Goal: Obtain resource: Obtain resource

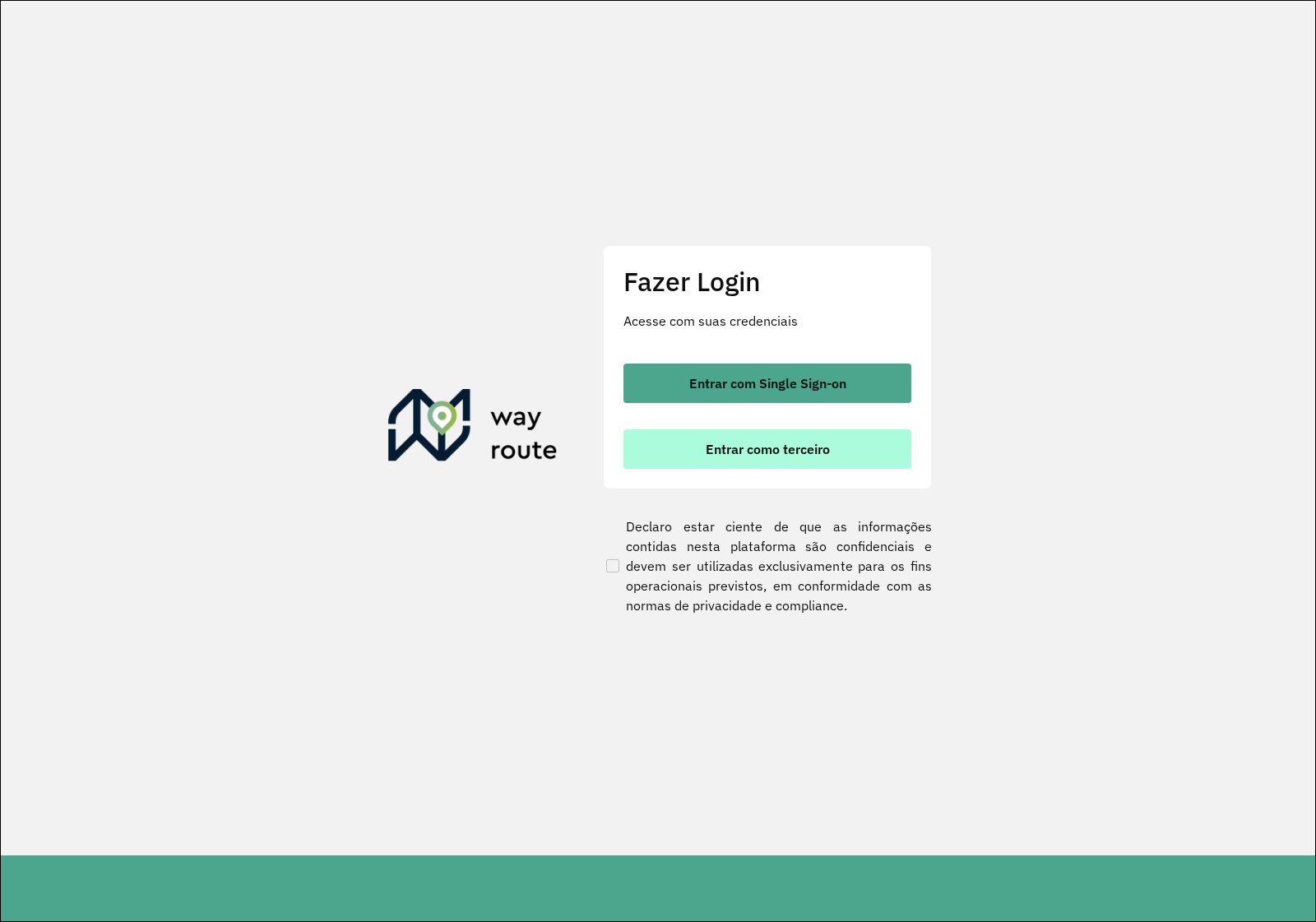
click at [772, 431] on button "Entrar como terceiro" at bounding box center [767, 449] width 288 height 39
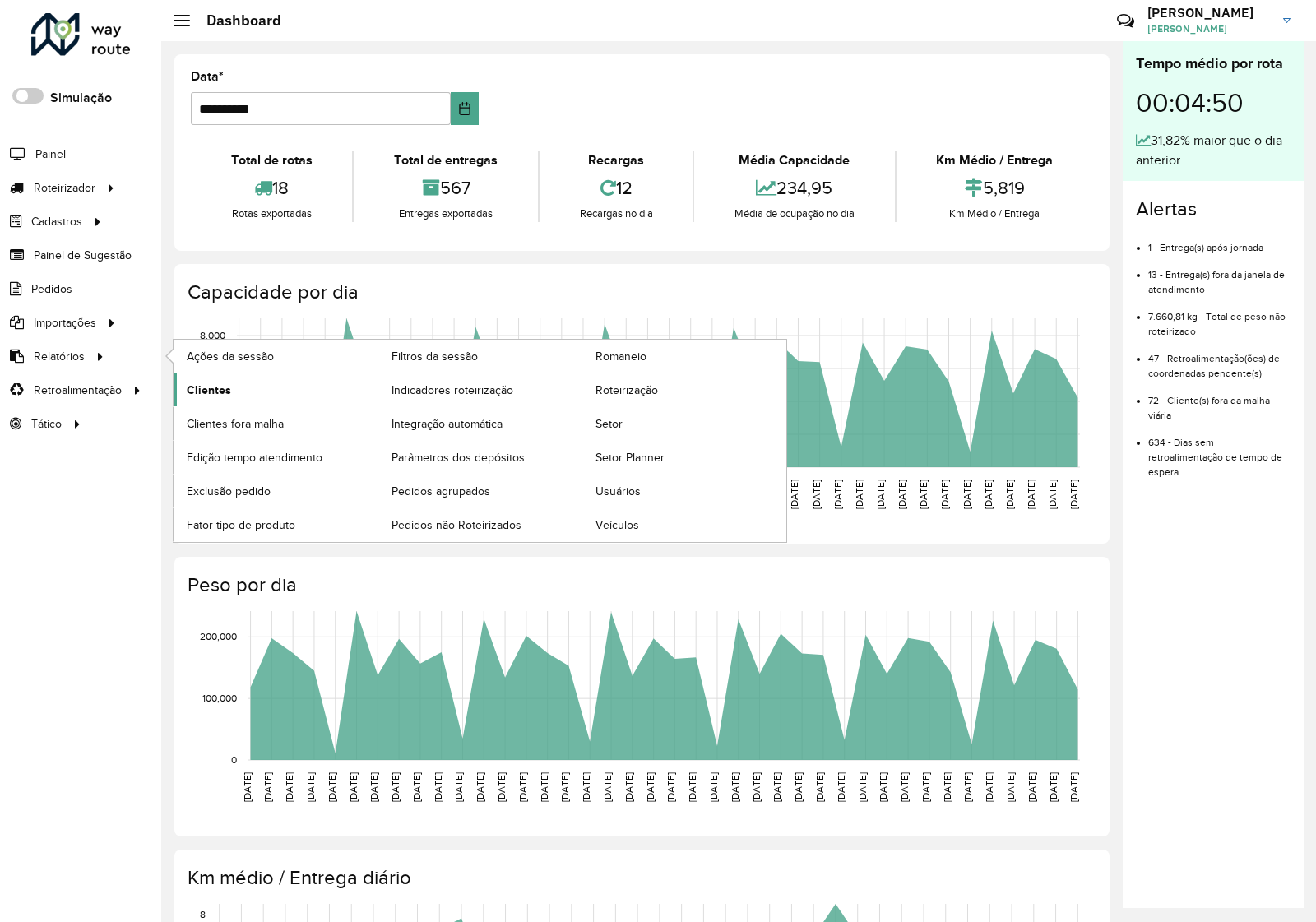
click at [210, 399] on span "Clientes" at bounding box center [209, 390] width 44 height 18
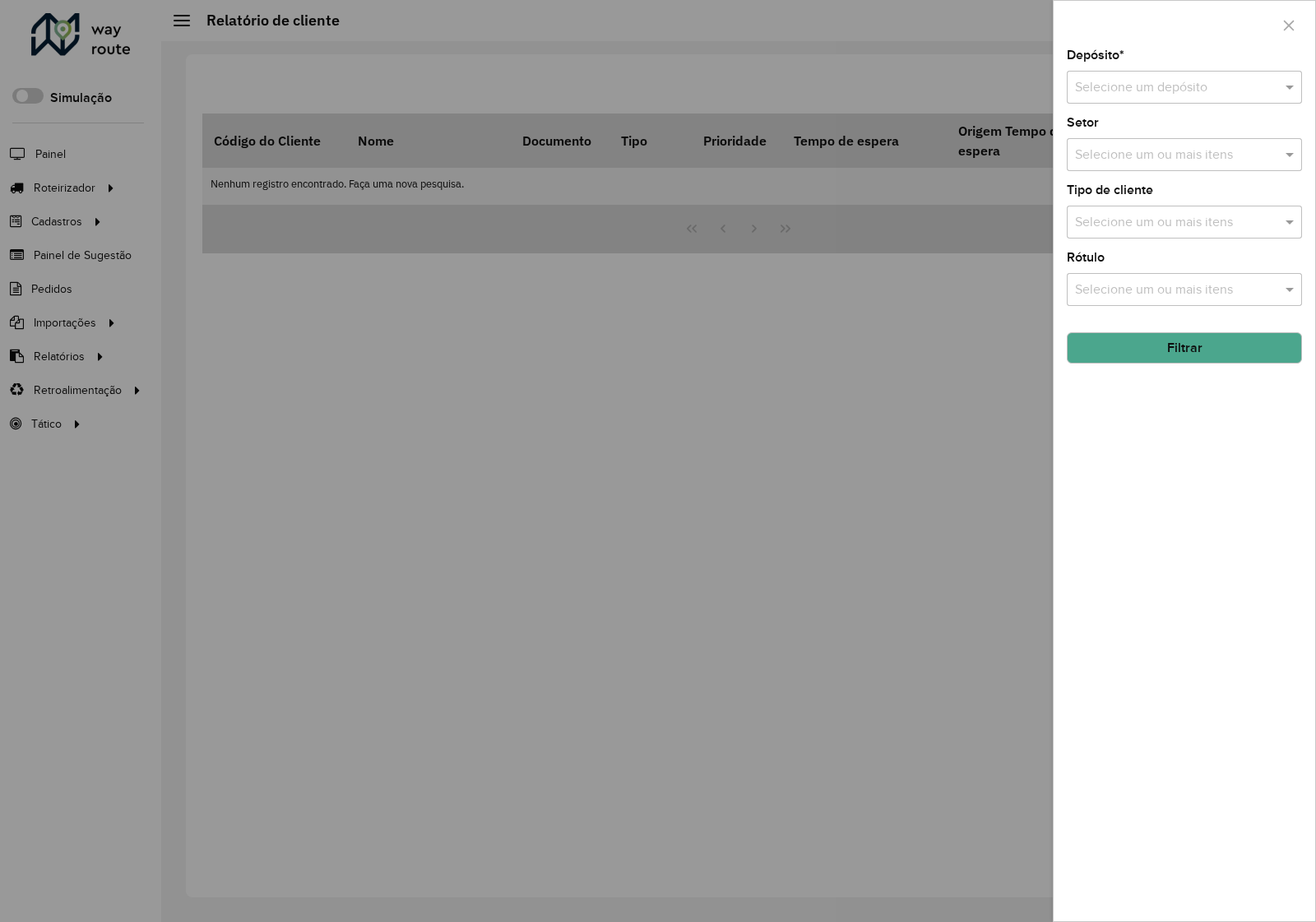
click at [1139, 98] on div "Selecione um depósito" at bounding box center [1184, 87] width 235 height 33
click at [1132, 138] on span "Via Bebidas" at bounding box center [1108, 135] width 68 height 14
click at [1194, 350] on button "Filtrar" at bounding box center [1184, 347] width 235 height 31
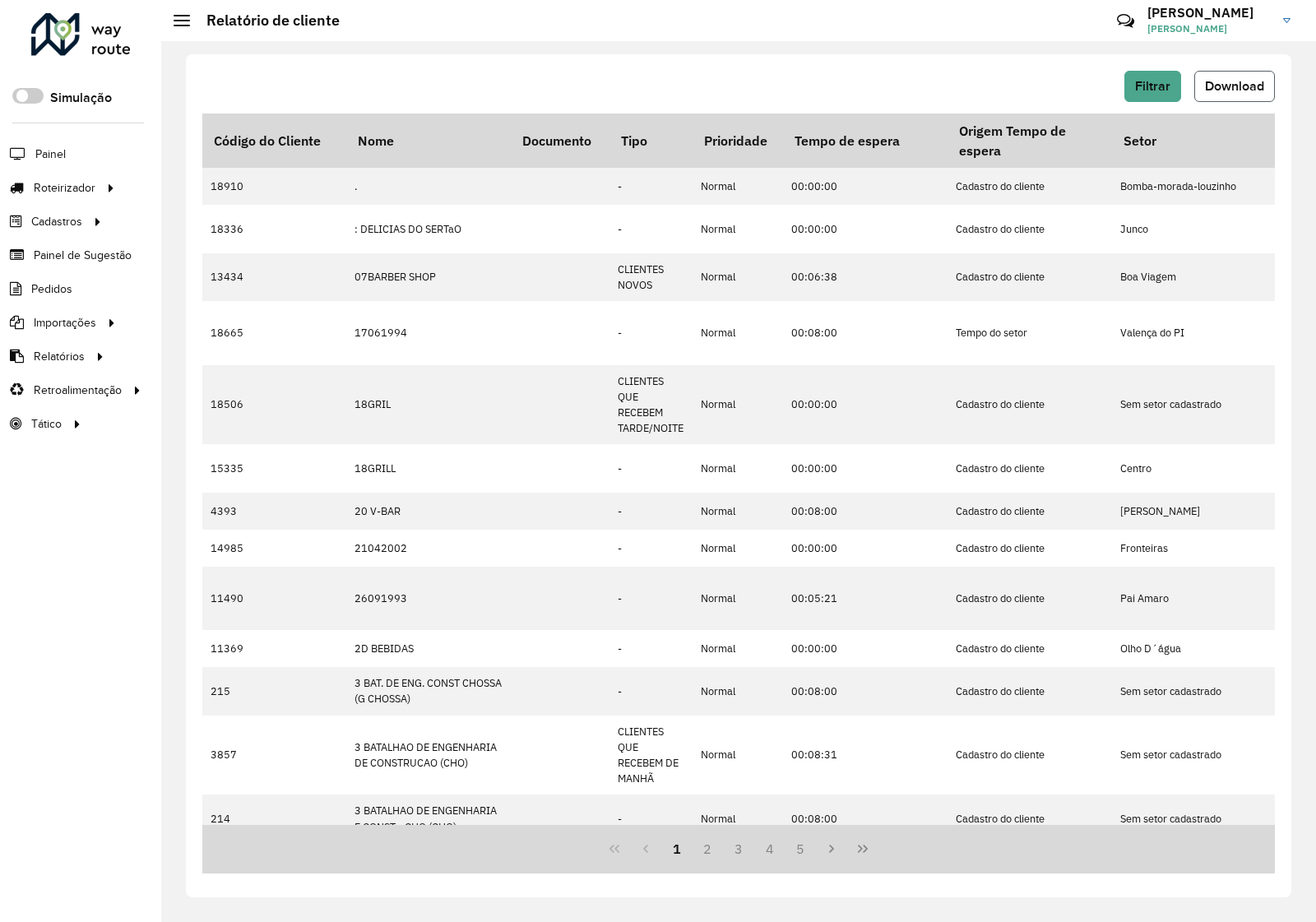
click at [1218, 90] on span "Download" at bounding box center [1234, 86] width 59 height 14
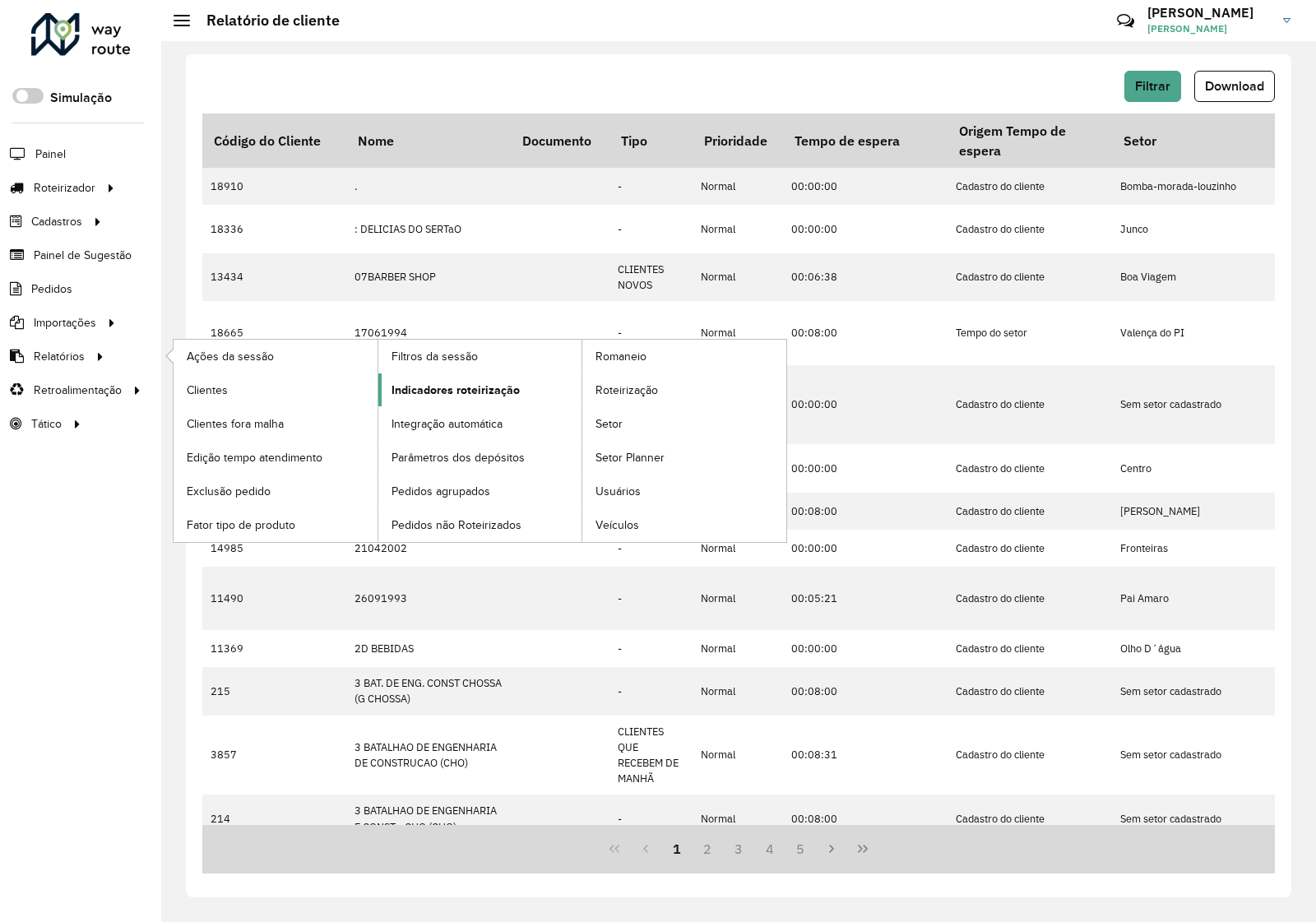
click at [422, 396] on span "Indicadores roteirização" at bounding box center [456, 390] width 129 height 18
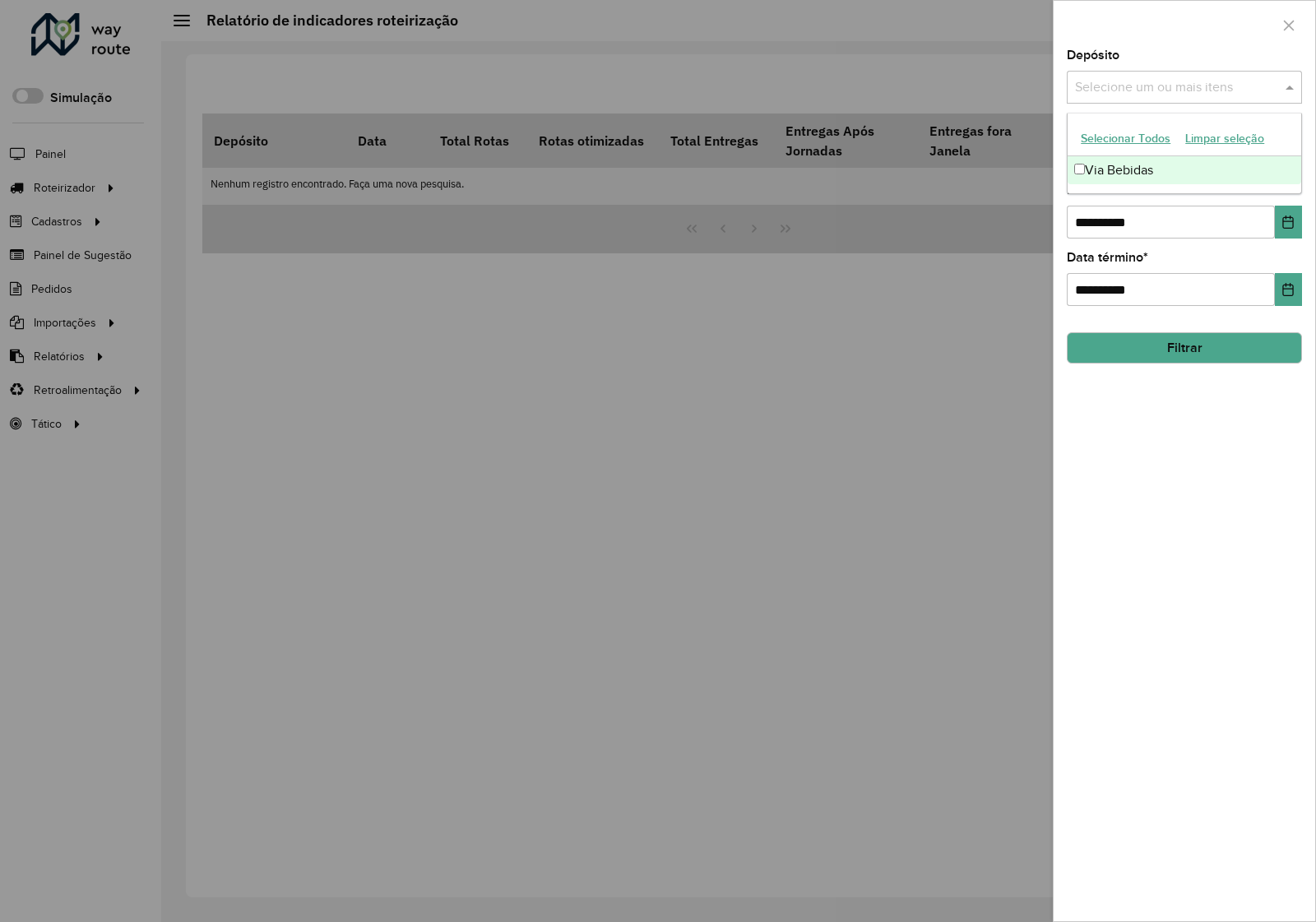
click at [1122, 80] on input "text" at bounding box center [1176, 88] width 210 height 20
click at [1123, 183] on div "Via Bebidas" at bounding box center [1184, 170] width 234 height 28
click at [1293, 229] on icon "Choose Date" at bounding box center [1288, 222] width 11 height 13
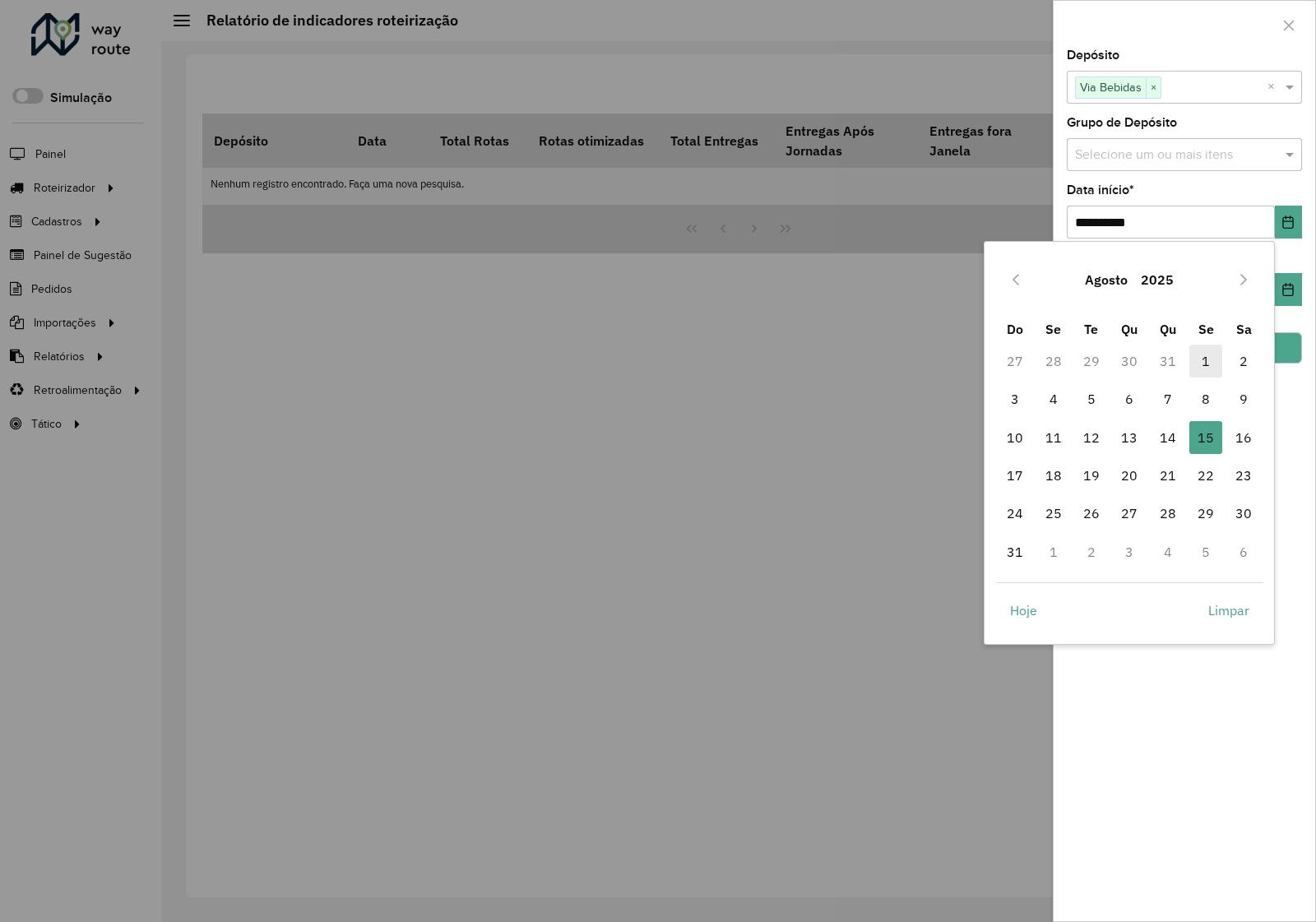
click at [1206, 360] on span "1" at bounding box center [1205, 360] width 33 height 33
type input "**********"
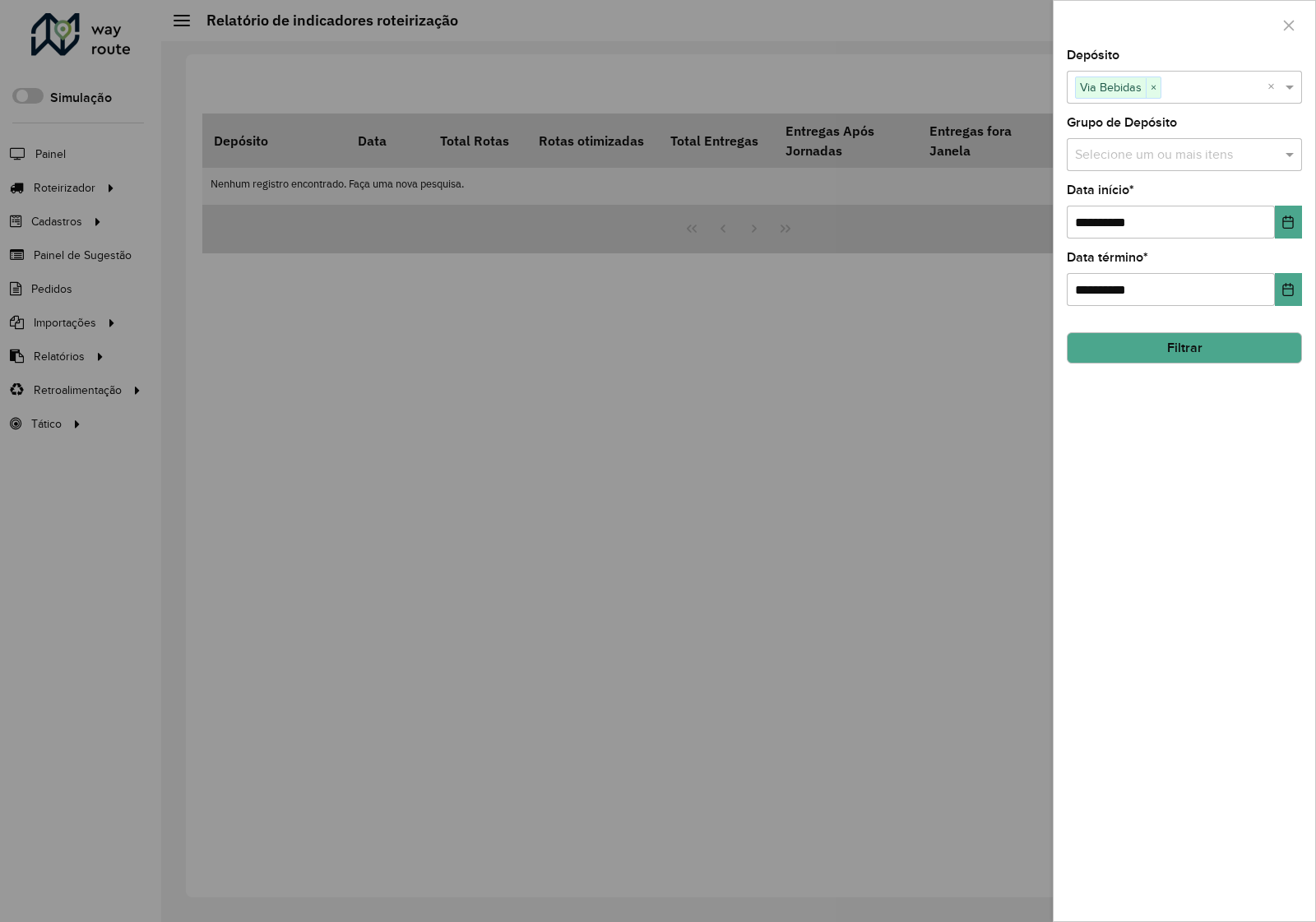
click at [1179, 397] on div "**********" at bounding box center [1184, 485] width 261 height 872
click at [1174, 342] on button "Filtrar" at bounding box center [1184, 347] width 235 height 31
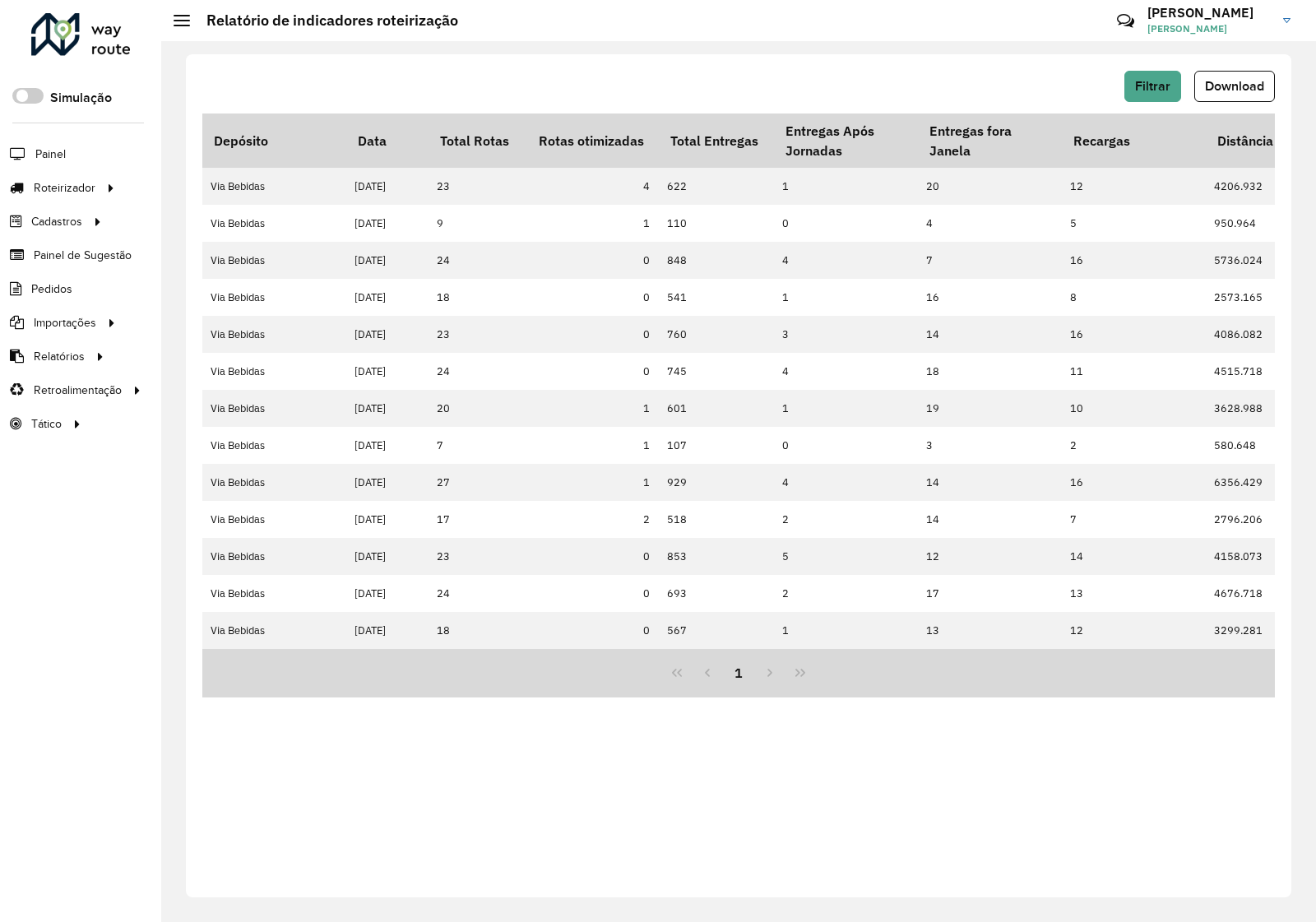
click at [693, 108] on div "Filtrar Download" at bounding box center [738, 92] width 1072 height 43
click at [1239, 90] on span "Download" at bounding box center [1234, 86] width 59 height 14
click at [802, 72] on div "Filtrar Download" at bounding box center [738, 86] width 1072 height 31
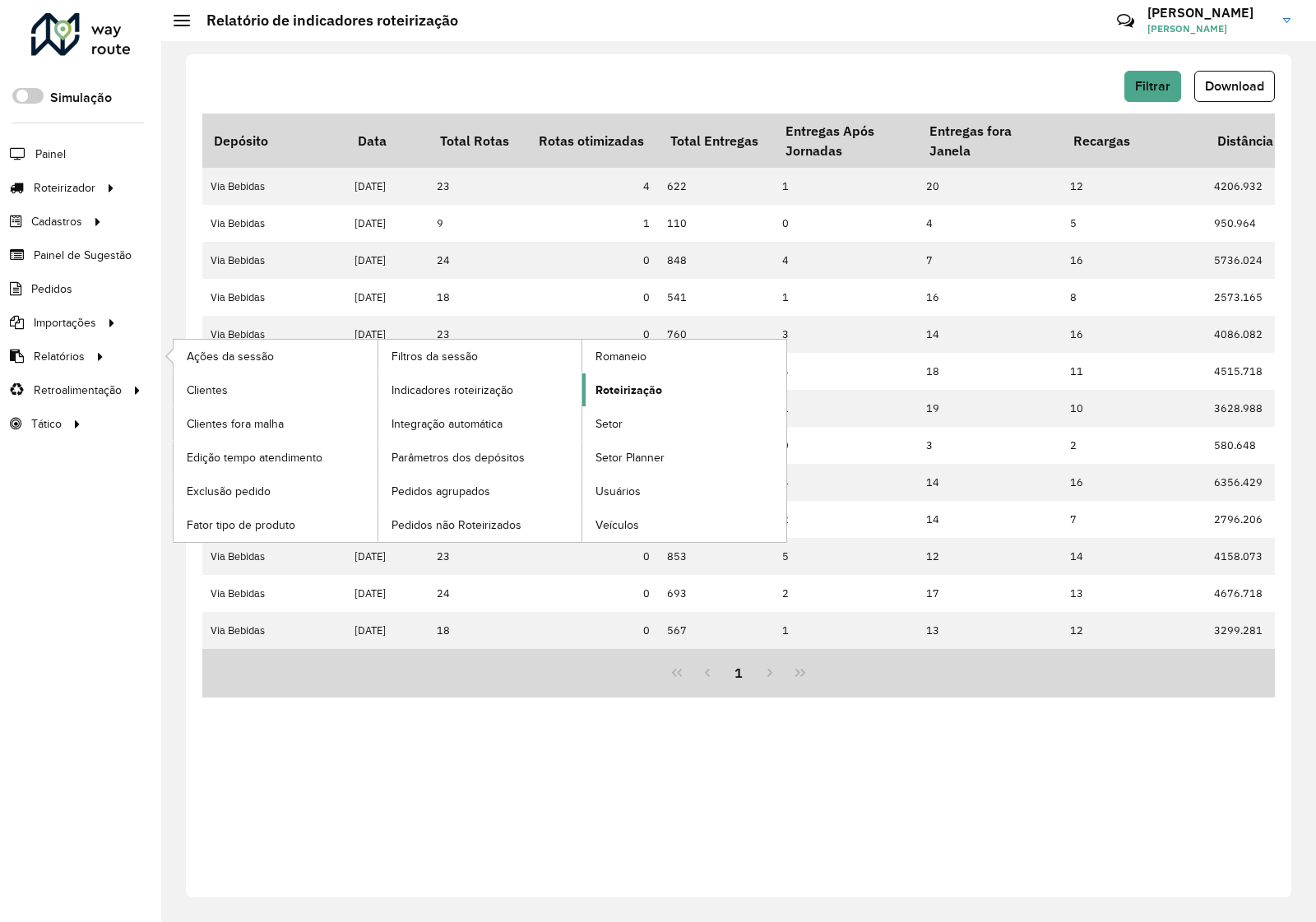
click at [629, 390] on span "Roteirização" at bounding box center [629, 390] width 67 height 18
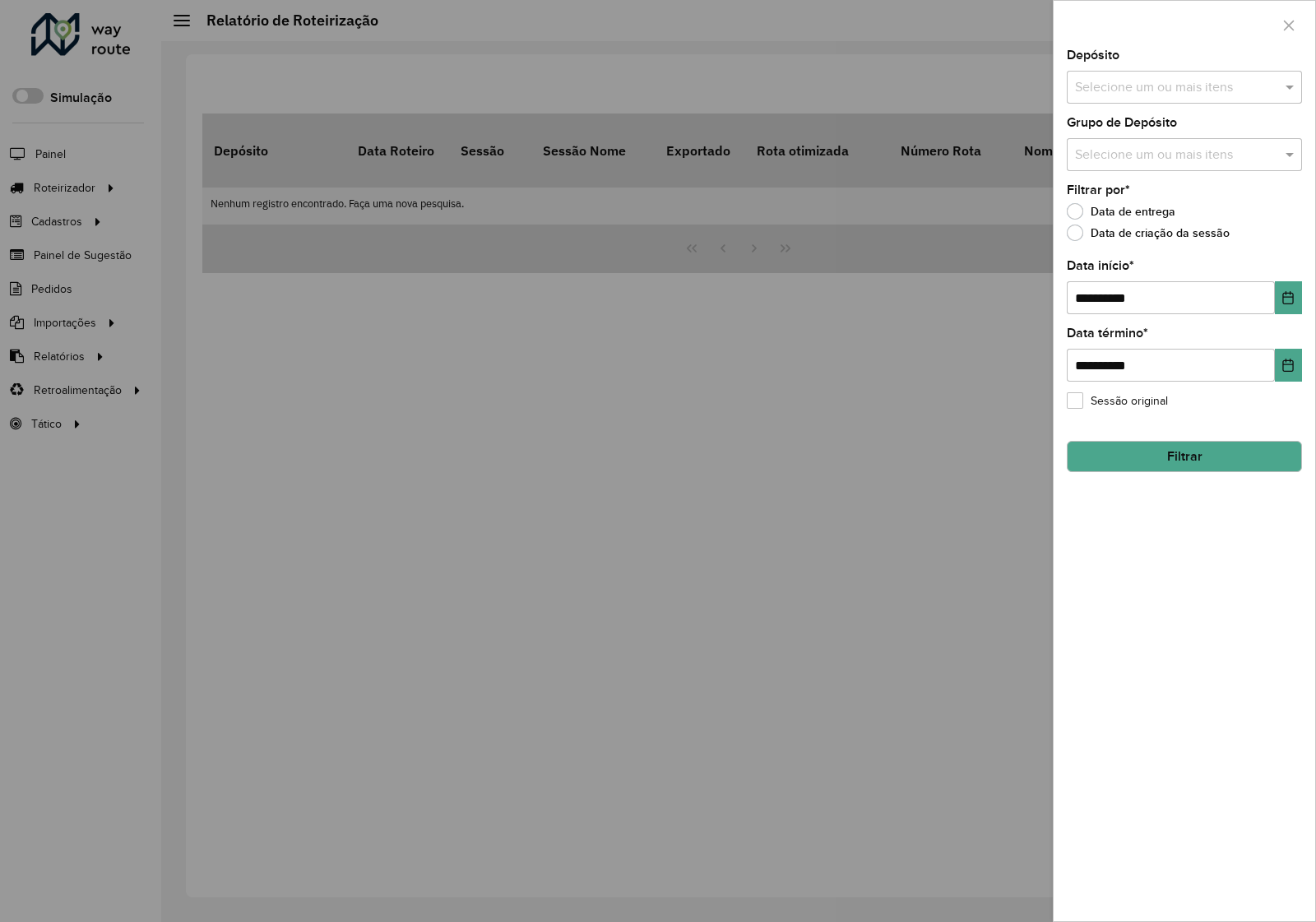
click at [1231, 88] on input "text" at bounding box center [1176, 88] width 210 height 20
click at [1124, 160] on div "Via Bebidas" at bounding box center [1184, 170] width 234 height 28
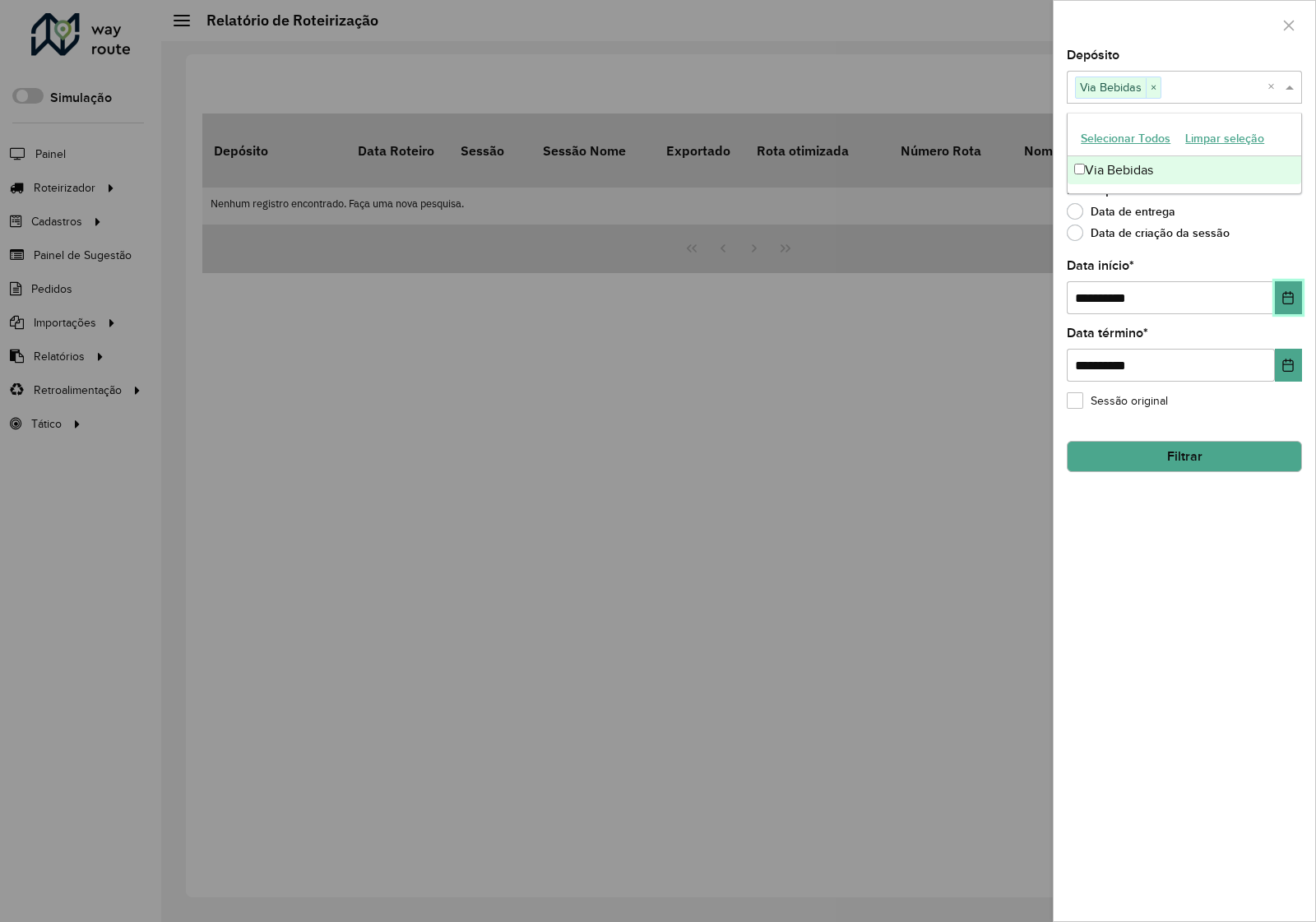
click at [1293, 292] on button "Choose Date" at bounding box center [1288, 297] width 28 height 33
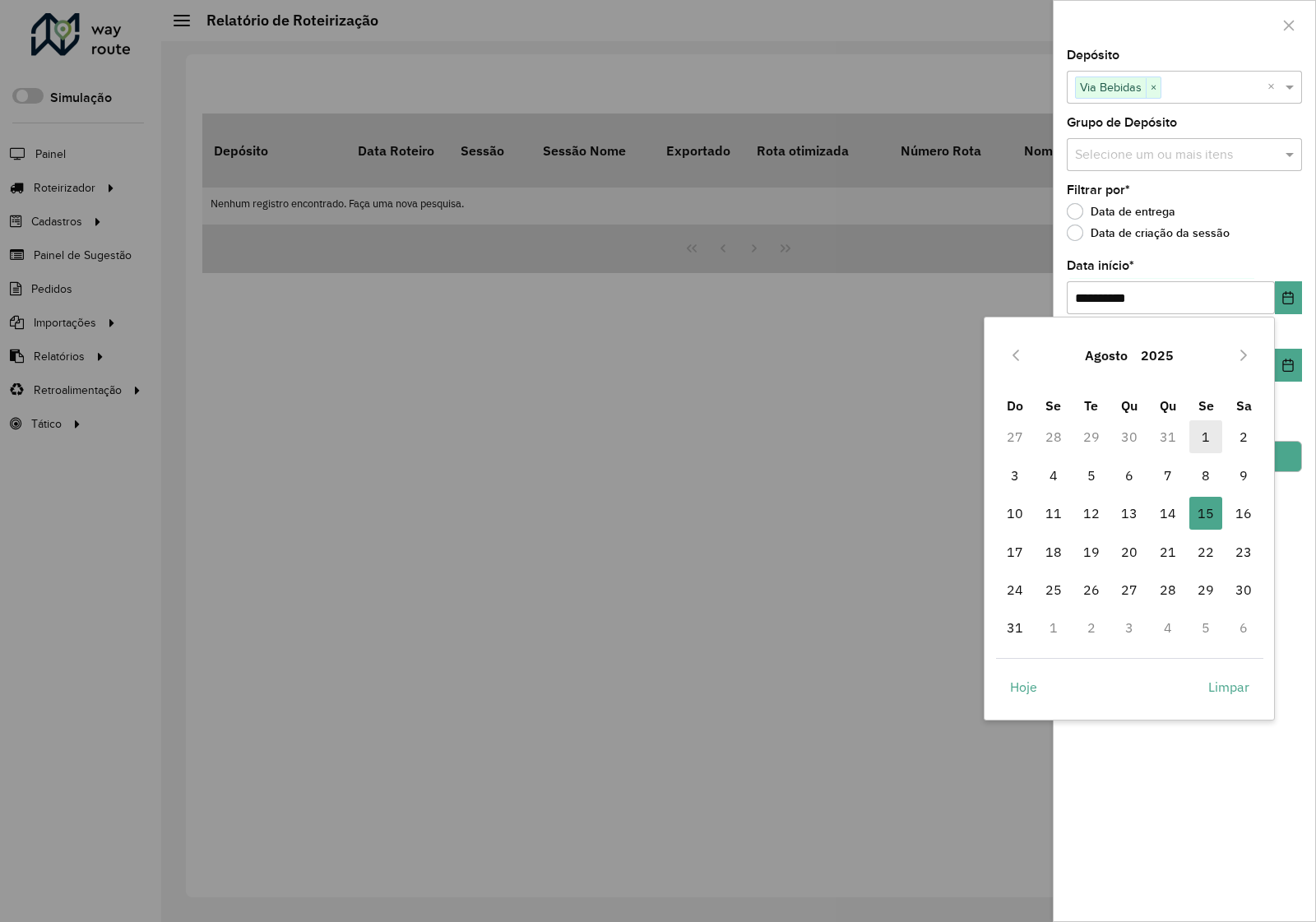
click at [1202, 444] on span "1" at bounding box center [1205, 436] width 33 height 33
type input "**********"
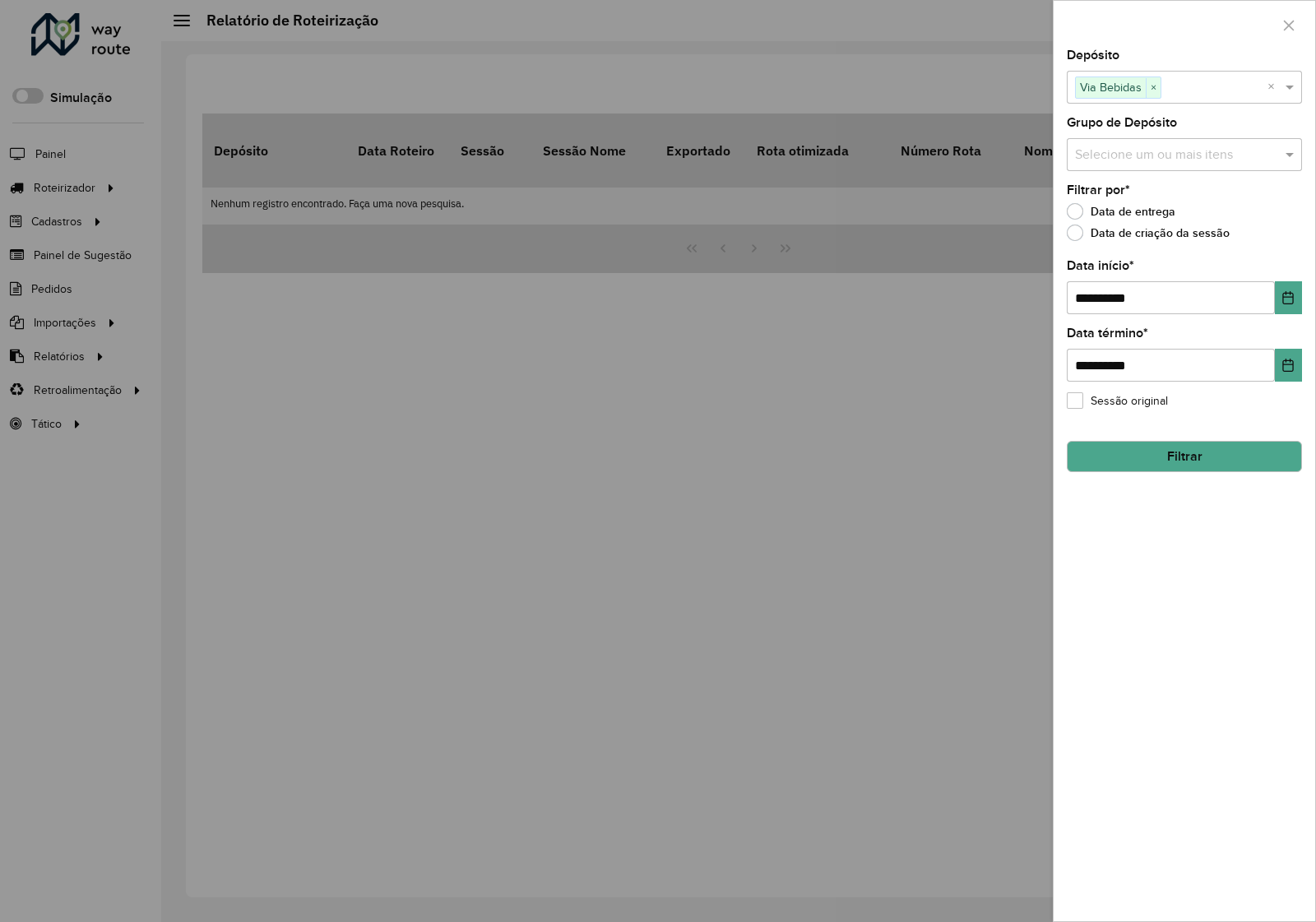
click at [1170, 463] on button "Filtrar" at bounding box center [1184, 456] width 235 height 31
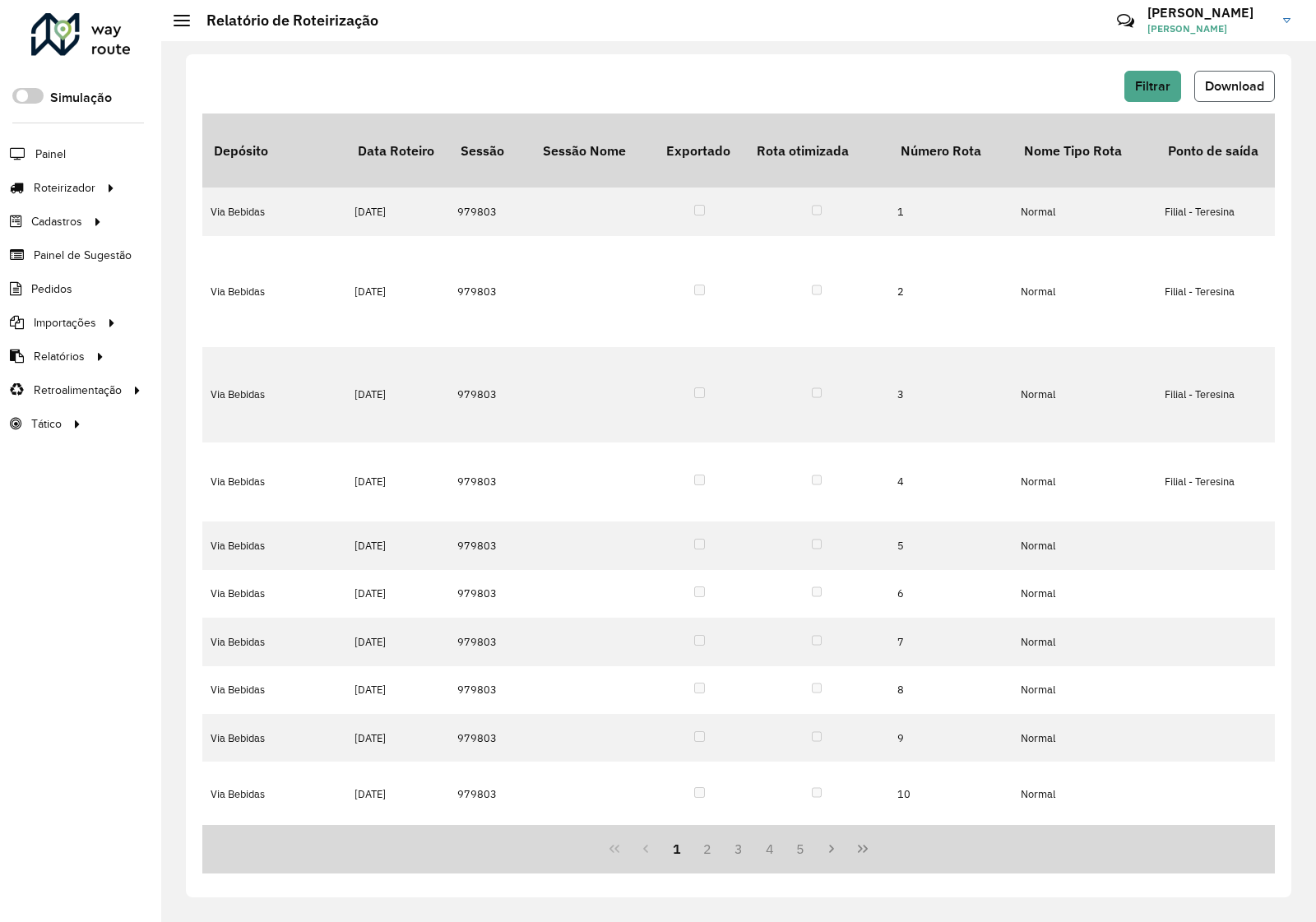
click at [1252, 90] on span "Download" at bounding box center [1234, 86] width 59 height 14
click at [76, 290] on li "Pedidos" at bounding box center [80, 289] width 161 height 33
click at [53, 292] on span "Pedidos" at bounding box center [52, 289] width 43 height 18
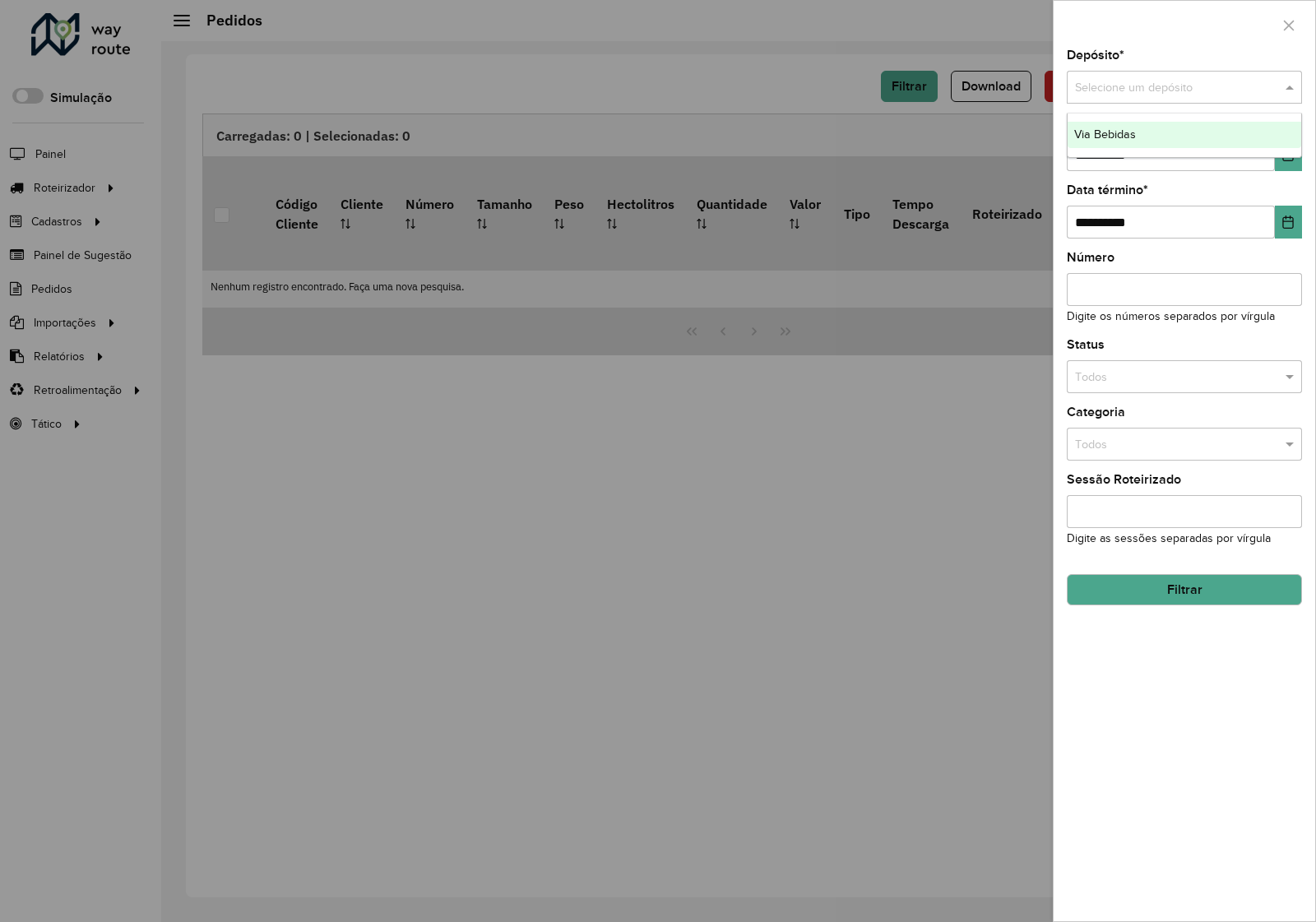
click at [1165, 96] on input "text" at bounding box center [1167, 88] width 186 height 18
click at [1131, 141] on div "Via Bebidas" at bounding box center [1184, 135] width 234 height 27
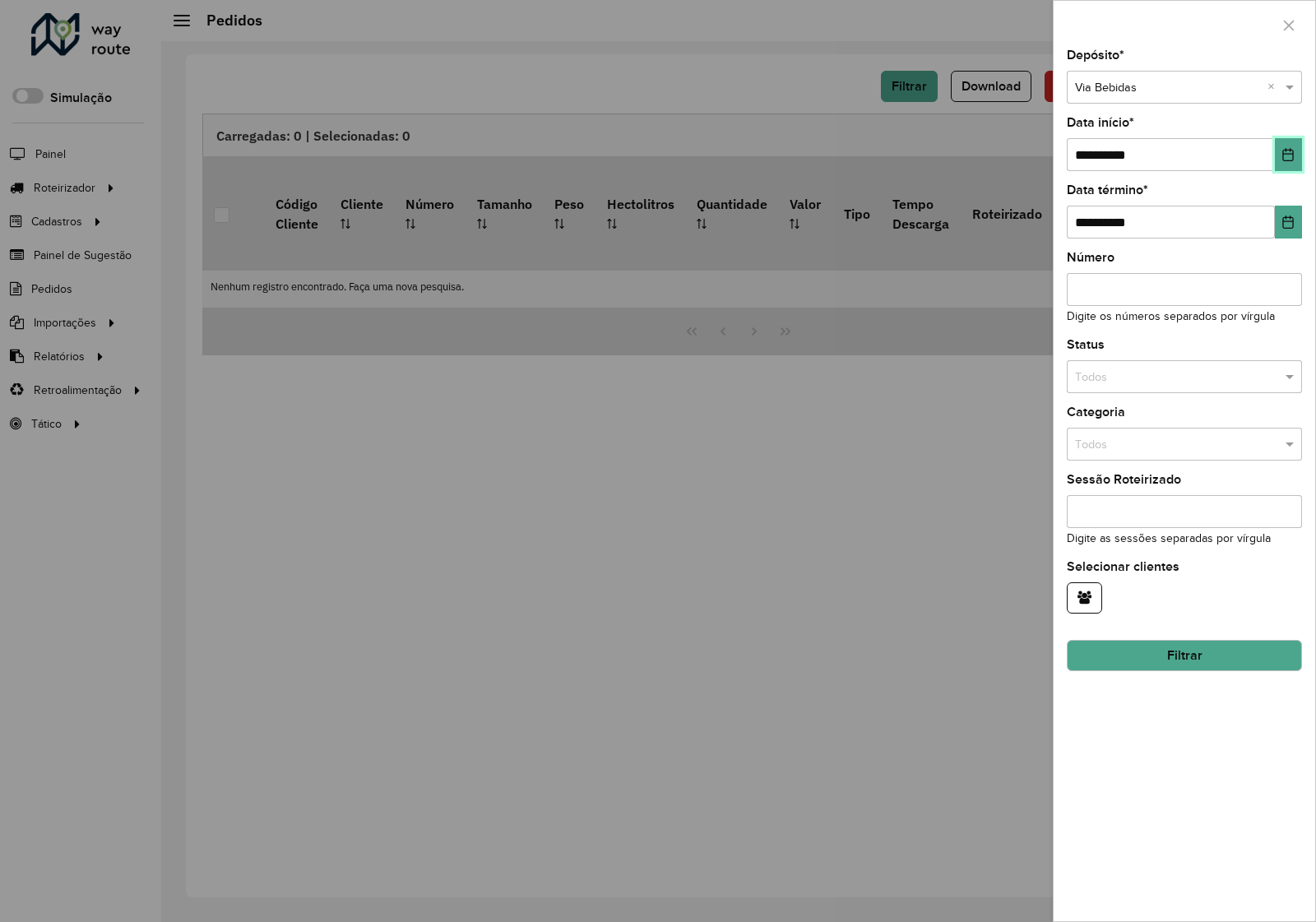
click at [1297, 157] on button "Choose Date" at bounding box center [1288, 154] width 28 height 33
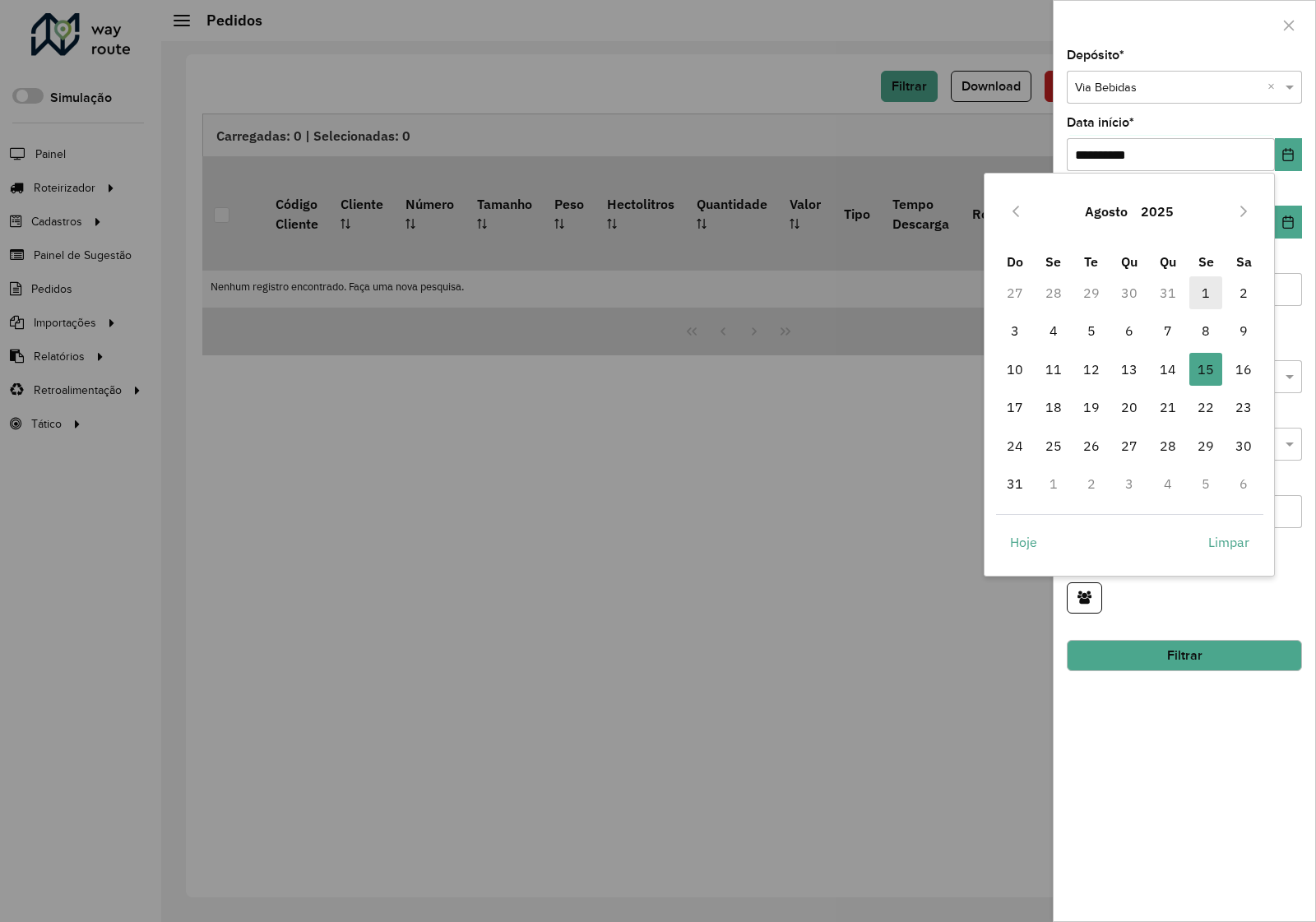
click at [1209, 289] on span "1" at bounding box center [1205, 292] width 33 height 33
type input "**********"
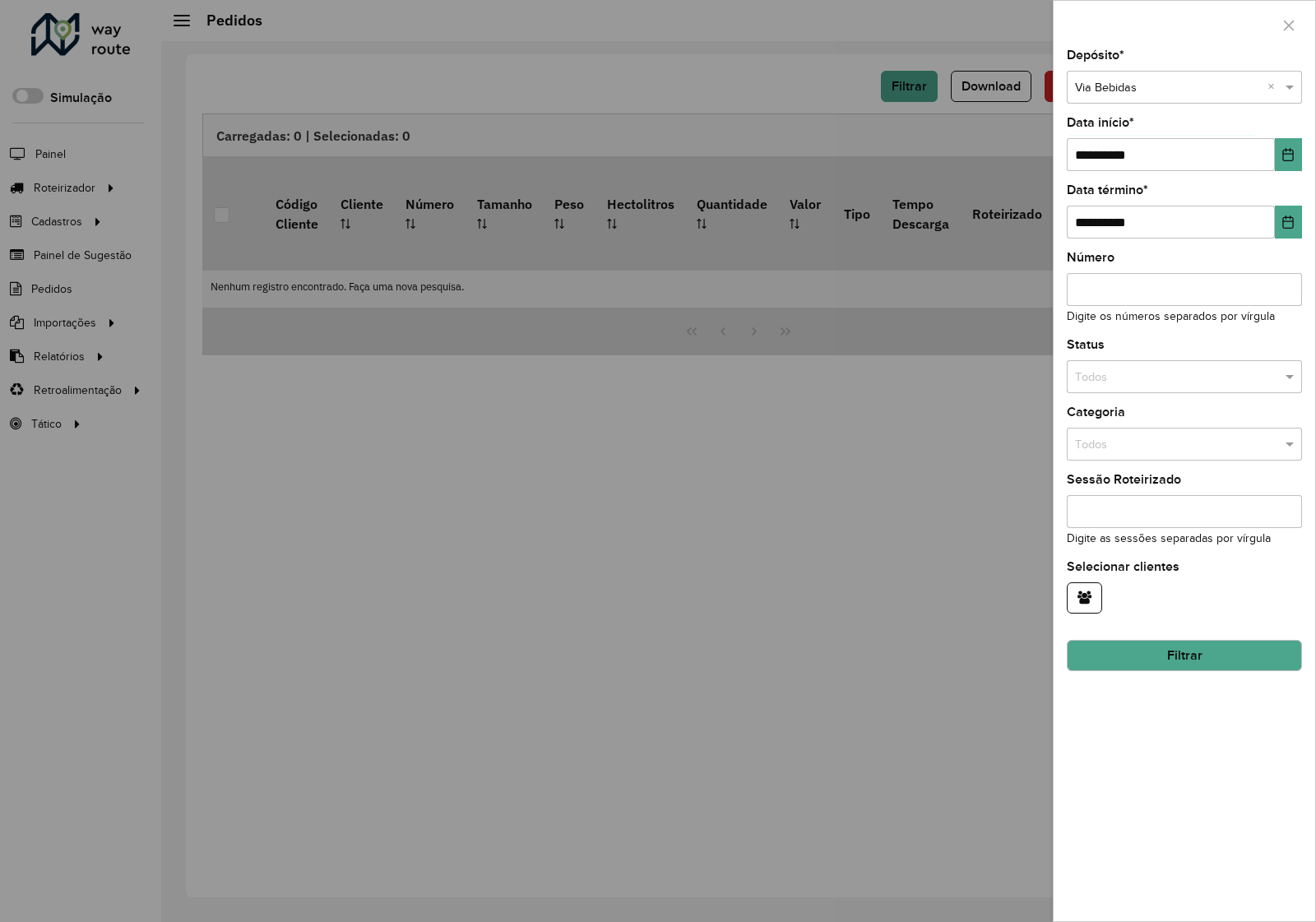
click at [1194, 663] on button "Filtrar" at bounding box center [1184, 655] width 235 height 31
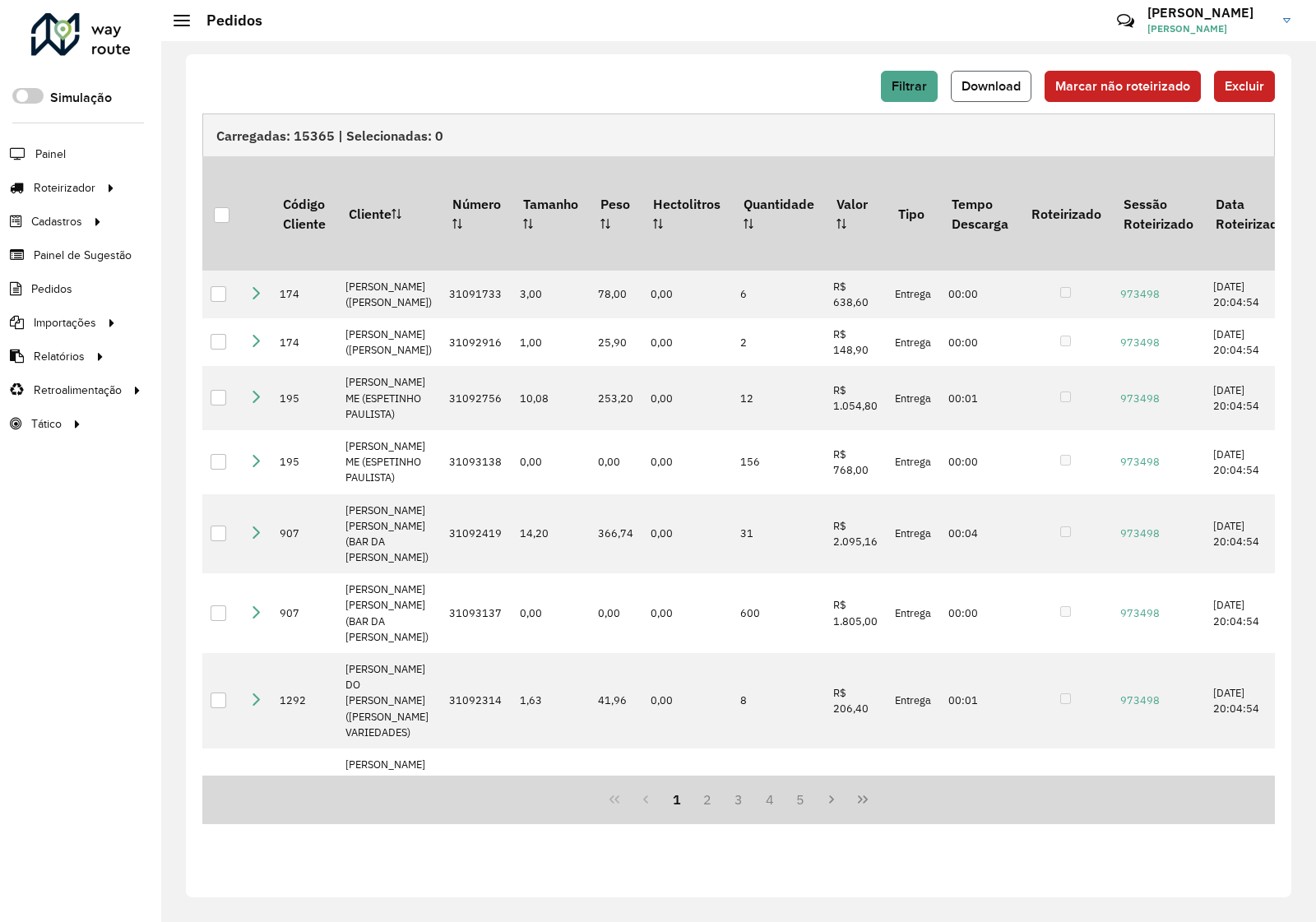
click at [981, 85] on span "Download" at bounding box center [991, 86] width 59 height 14
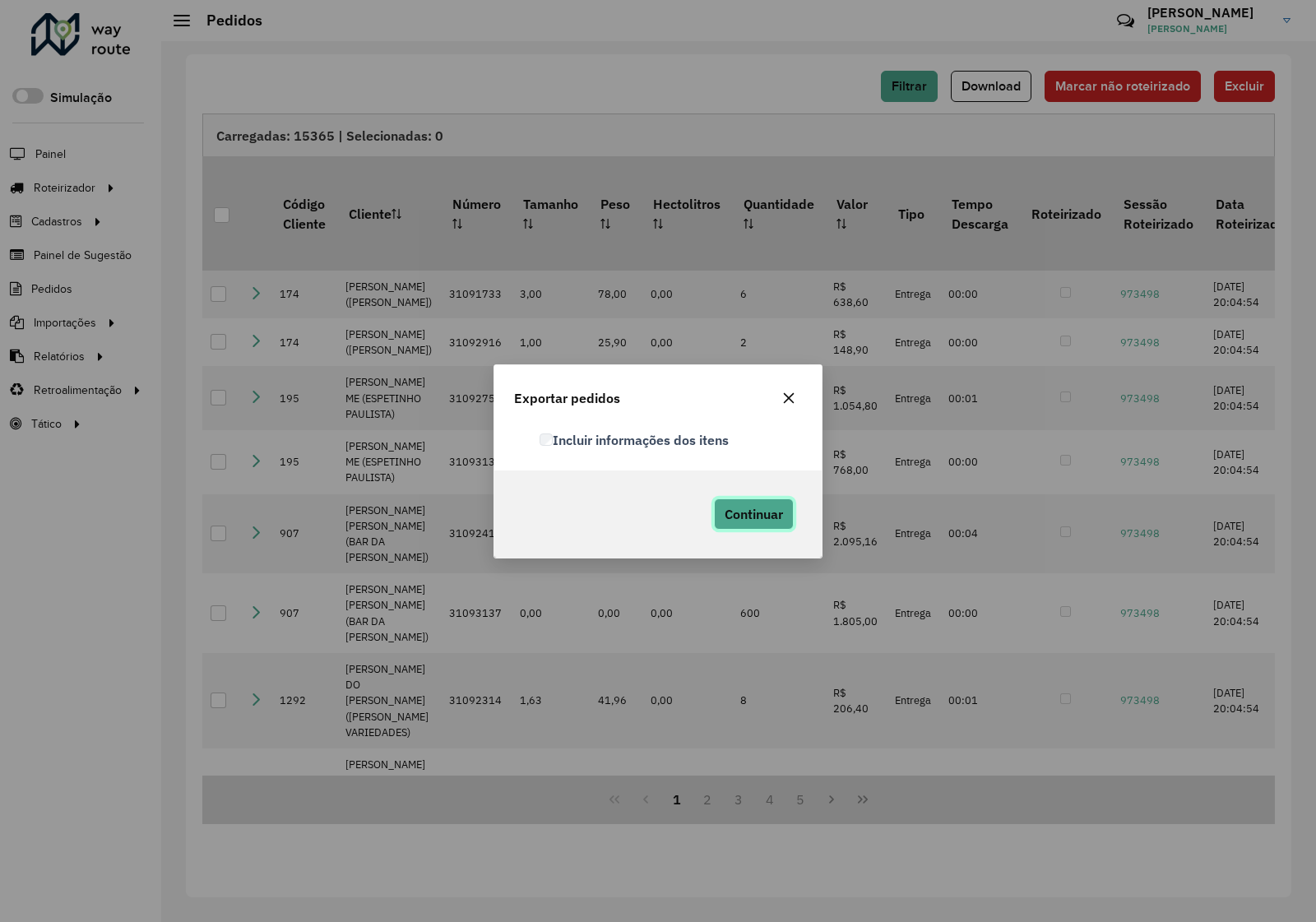
click at [768, 522] on span "Continuar" at bounding box center [754, 514] width 58 height 17
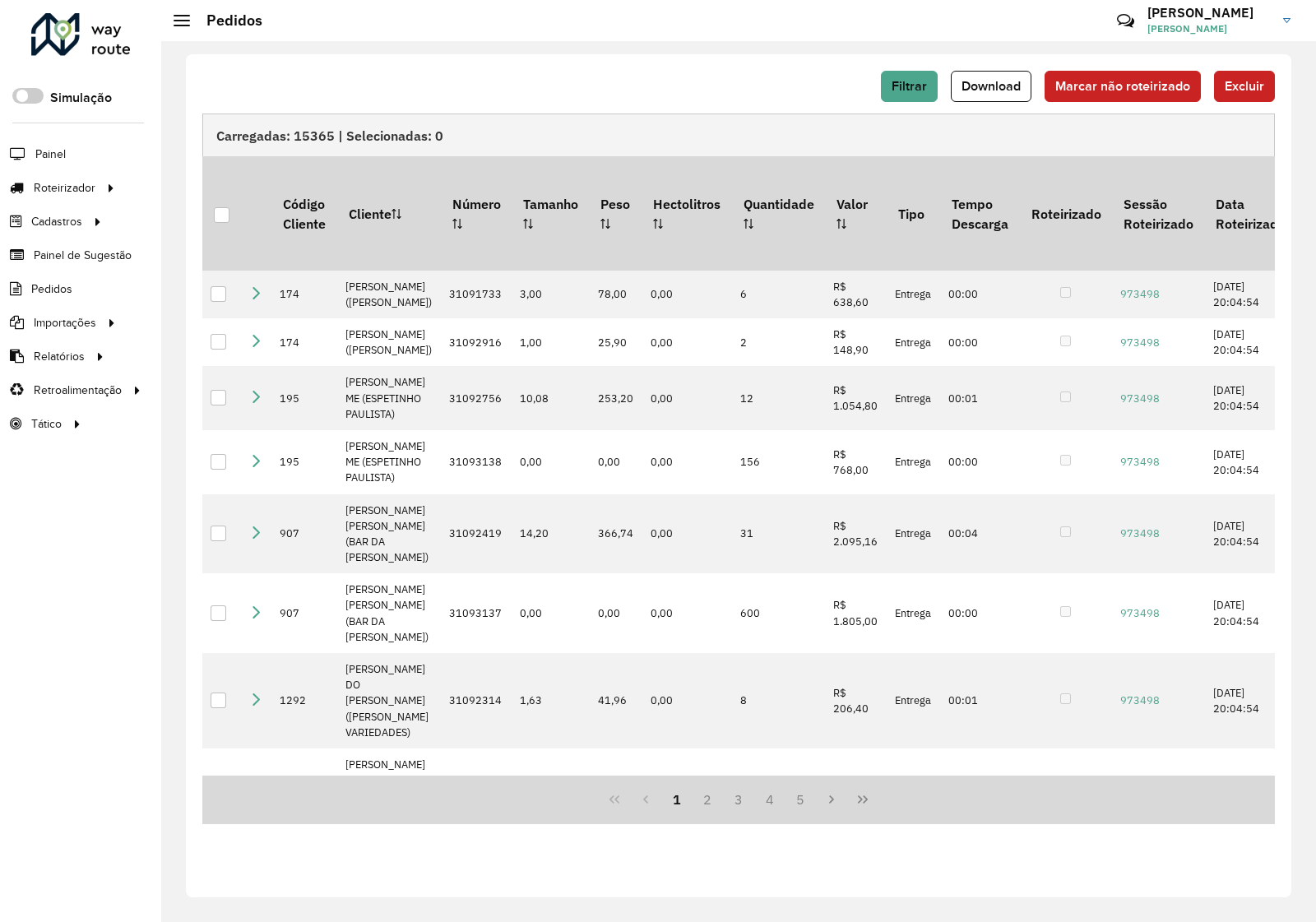
click at [738, 84] on div "Filtrar Download Marcar não roteirizado Excluir" at bounding box center [738, 86] width 1072 height 31
